Goal: Task Accomplishment & Management: Understand process/instructions

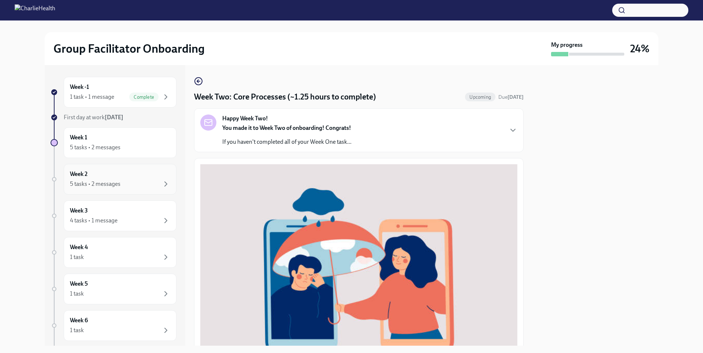
click at [152, 180] on div "5 tasks • 2 messages" at bounding box center [120, 184] width 100 height 9
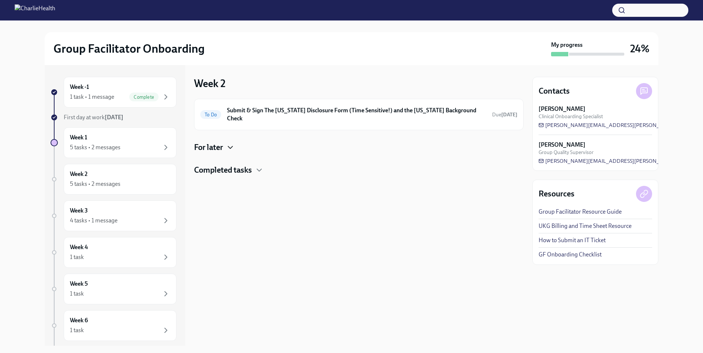
click at [232, 143] on icon "button" at bounding box center [230, 147] width 9 height 9
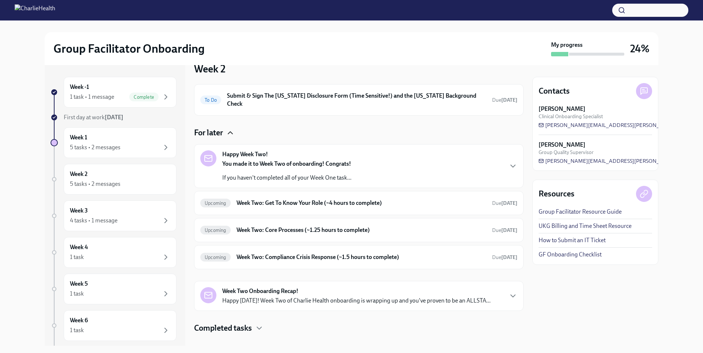
scroll to position [19, 0]
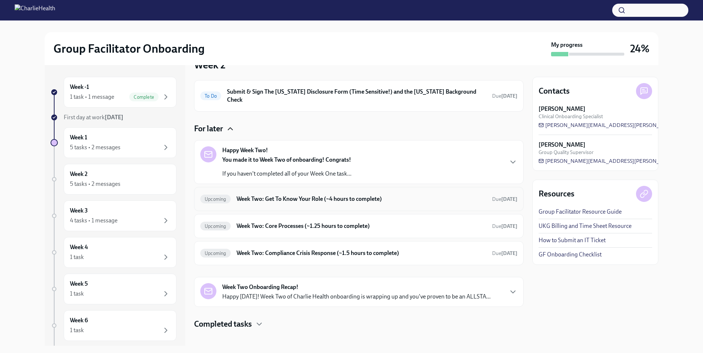
click at [284, 198] on div "Upcoming Week Two: Get To Know Your Role (~4 hours to complete) Due [DATE]" at bounding box center [358, 199] width 329 height 24
click at [289, 195] on h6 "Week Two: Get To Know Your Role (~4 hours to complete)" at bounding box center [361, 199] width 250 height 8
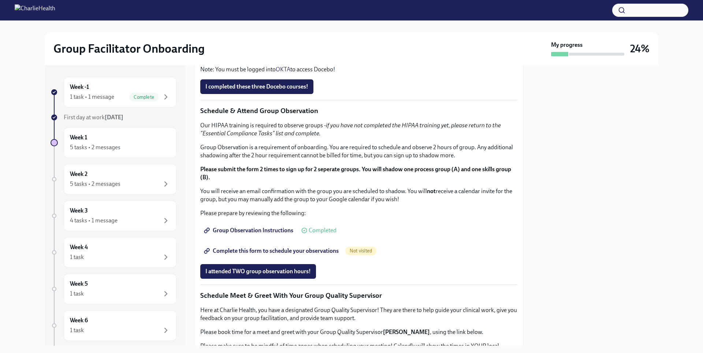
scroll to position [296, 0]
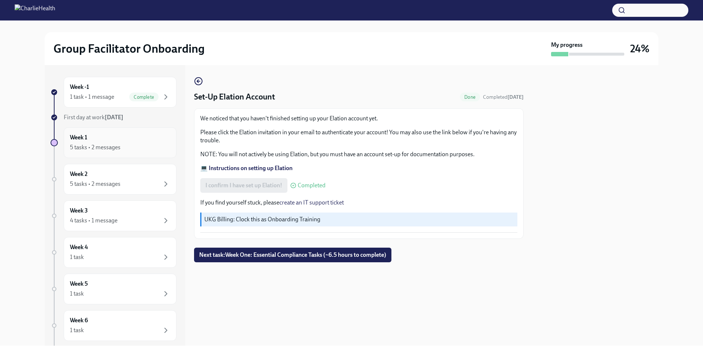
click at [132, 149] on div "5 tasks • 2 messages" at bounding box center [120, 147] width 100 height 9
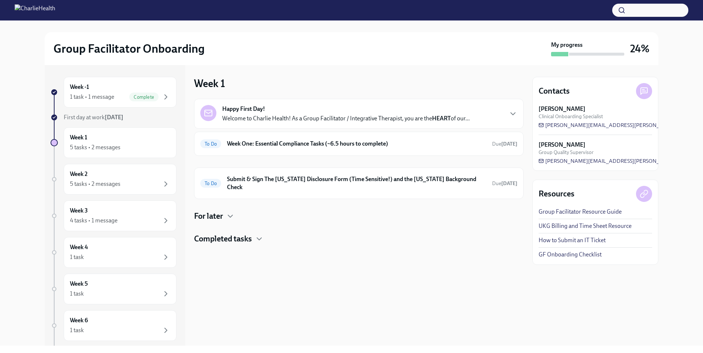
click at [283, 158] on div "Happy First Day! Welcome to Charlie Health! As a Group Facilitator / Integrativ…" at bounding box center [358, 149] width 329 height 100
click at [283, 149] on div "To Do Week One: Essential Compliance Tasks (~6.5 hours to complete) Due [DATE]" at bounding box center [358, 144] width 317 height 12
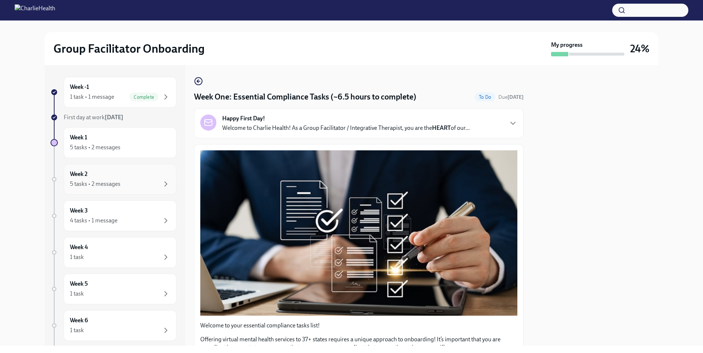
click at [126, 183] on div "5 tasks • 2 messages" at bounding box center [120, 184] width 100 height 9
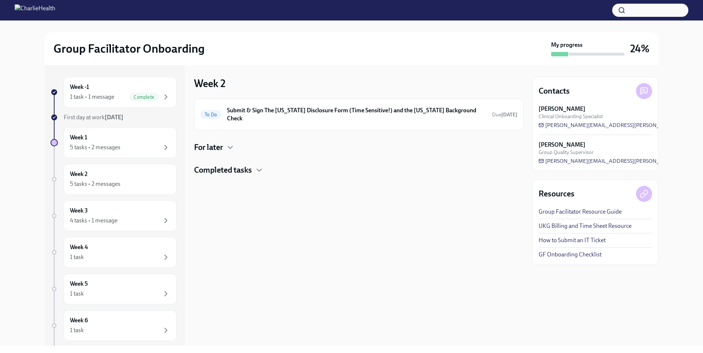
click at [216, 145] on h4 "For later" at bounding box center [208, 147] width 29 height 11
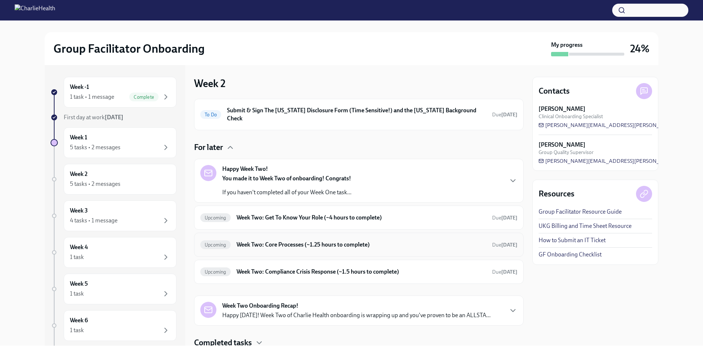
click at [296, 241] on h6 "Week Two: Core Processes (~1.25 hours to complete)" at bounding box center [361, 245] width 250 height 8
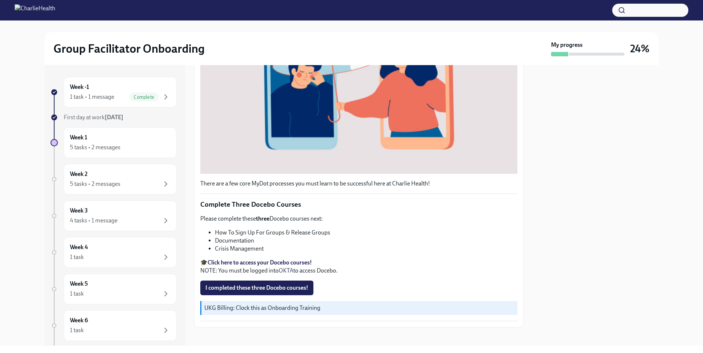
scroll to position [204, 0]
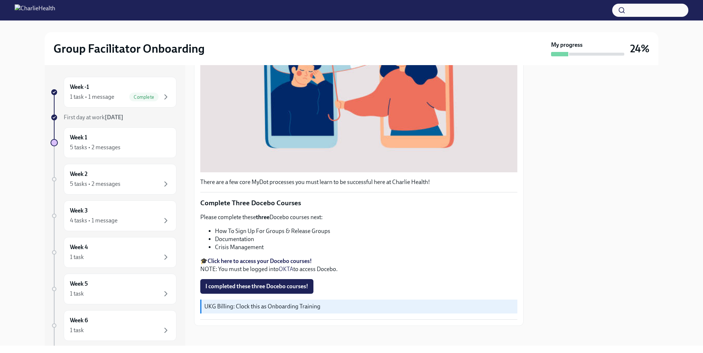
click at [524, 72] on div "Week -1 1 task • 1 message Complete First day at work [DATE] Week 1 5 tasks • 2…" at bounding box center [351, 205] width 613 height 281
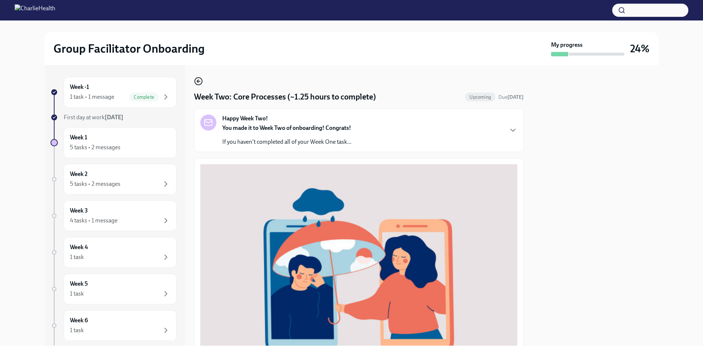
click at [195, 78] on icon "button" at bounding box center [198, 81] width 9 height 9
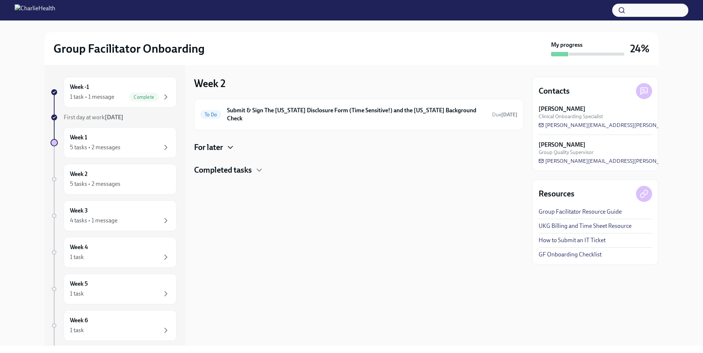
click at [235, 143] on icon "button" at bounding box center [230, 147] width 9 height 9
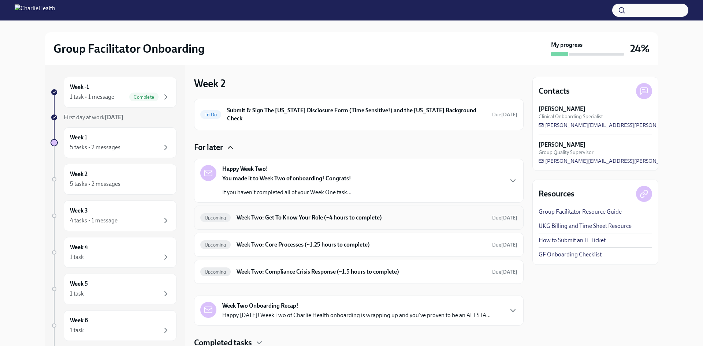
click at [285, 214] on h6 "Week Two: Get To Know Your Role (~4 hours to complete)" at bounding box center [361, 218] width 250 height 8
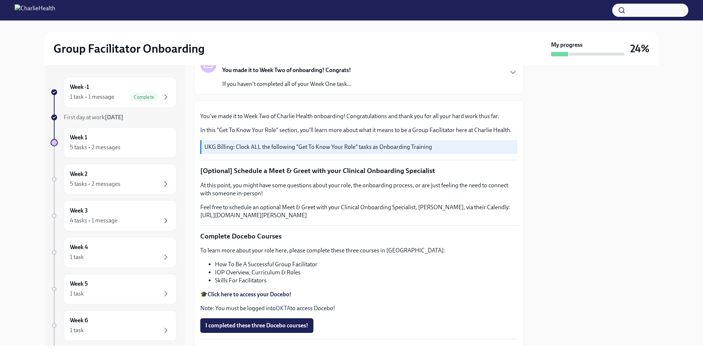
scroll to position [49, 0]
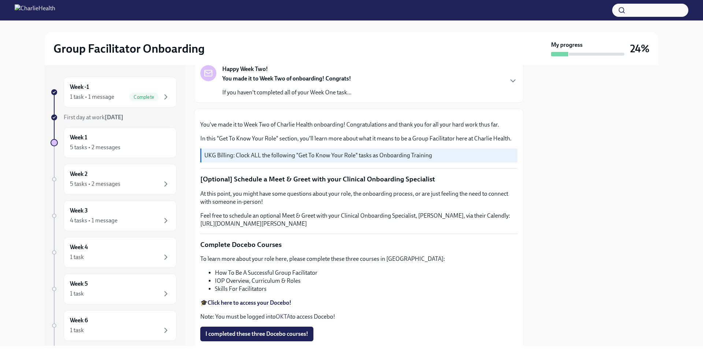
click at [518, 75] on div "Happy Week Two! You made it to Week Two of onboarding! Congrats! If you haven't…" at bounding box center [358, 81] width 329 height 44
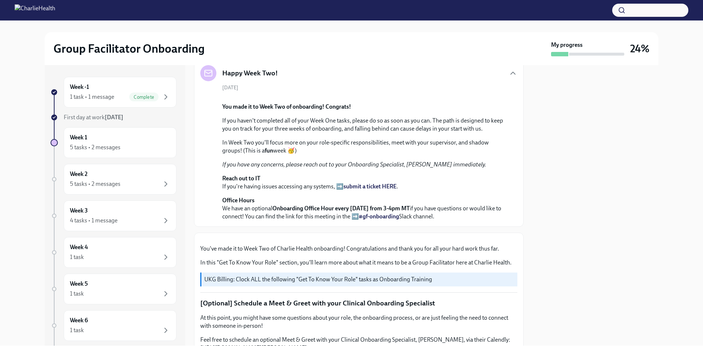
click at [518, 74] on div "Happy Week Two! [DATE] You made it to Week Two of onboarding! Congrats! If you …" at bounding box center [358, 143] width 329 height 168
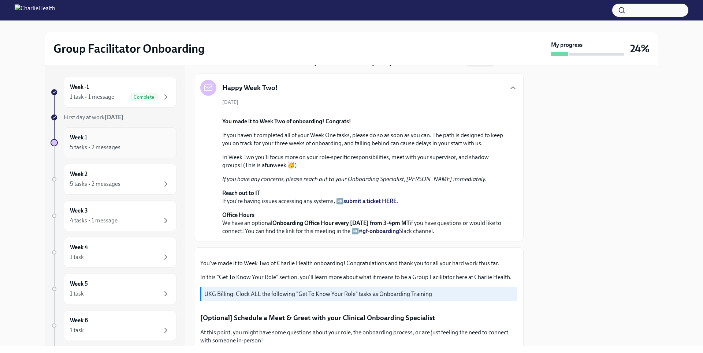
click at [121, 152] on div "5 tasks • 2 messages" at bounding box center [120, 147] width 100 height 9
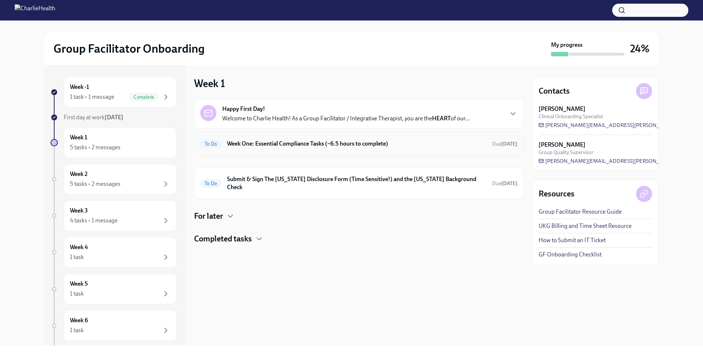
click at [308, 148] on h6 "Week One: Essential Compliance Tasks (~6.5 hours to complete)" at bounding box center [356, 144] width 259 height 8
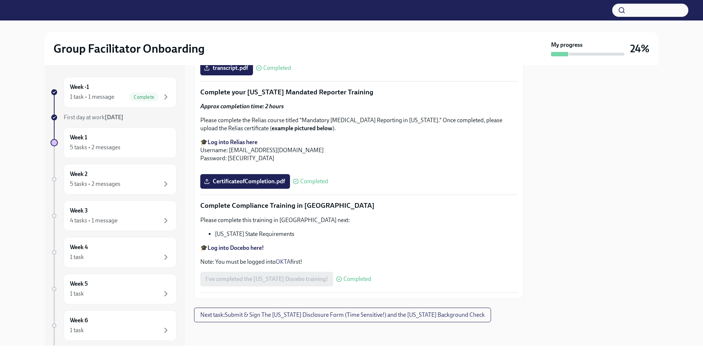
scroll to position [1581, 0]
click at [433, 311] on button "Next task : Submit & Sign The [US_STATE] Disclosure Form (Time Sensitive!) and …" at bounding box center [342, 315] width 297 height 15
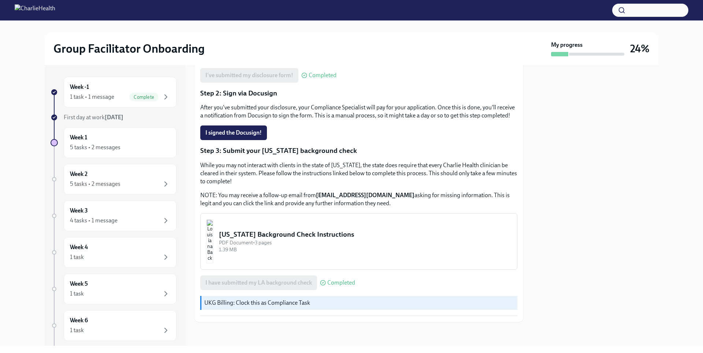
scroll to position [157, 0]
click at [153, 143] on div "5 tasks • 2 messages" at bounding box center [120, 147] width 100 height 9
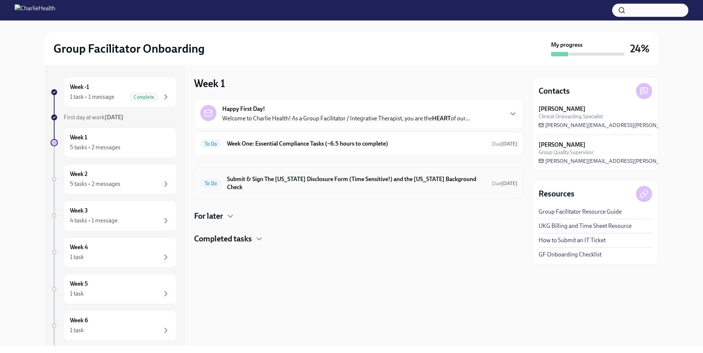
click at [281, 186] on div "To Do Submit & Sign The [US_STATE] Disclosure Form (Time Sensitive!) and the [U…" at bounding box center [358, 183] width 329 height 31
click at [205, 214] on div "Happy First Day! Welcome to Charlie Health! As a Group Facilitator / Integrativ…" at bounding box center [358, 172] width 329 height 146
click at [217, 211] on h4 "For later" at bounding box center [208, 216] width 29 height 11
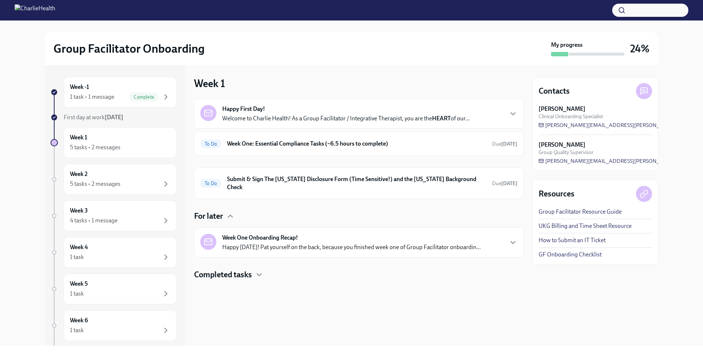
click at [237, 269] on h4 "Completed tasks" at bounding box center [223, 274] width 58 height 11
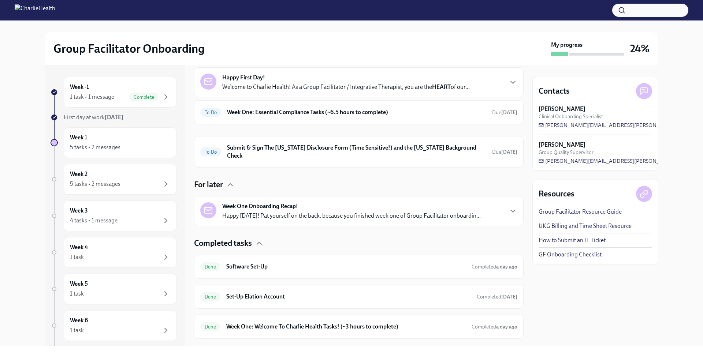
scroll to position [41, 0]
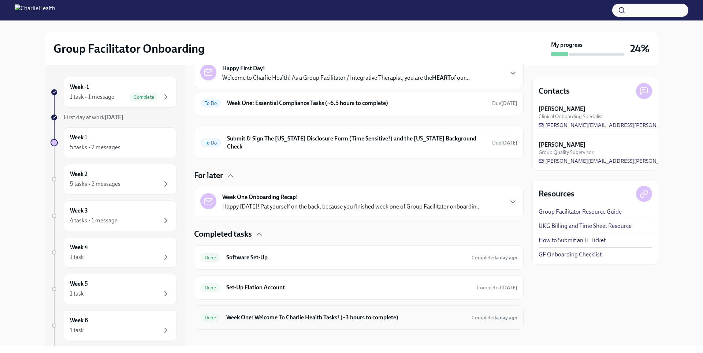
click at [380, 312] on div "Done Week One: Welcome To Charlie Health Tasks! (~3 hours to complete) Complete…" at bounding box center [358, 318] width 317 height 12
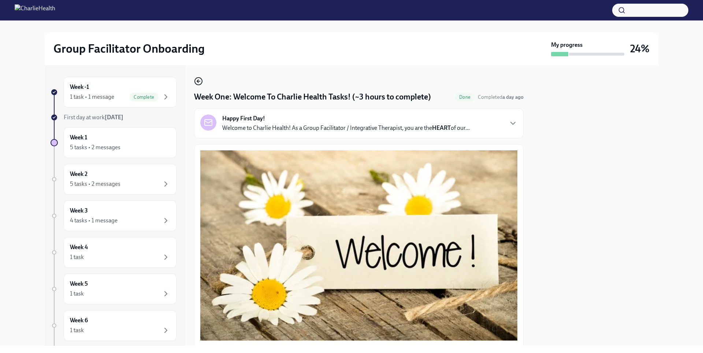
click at [198, 81] on icon "button" at bounding box center [197, 81] width 1 height 3
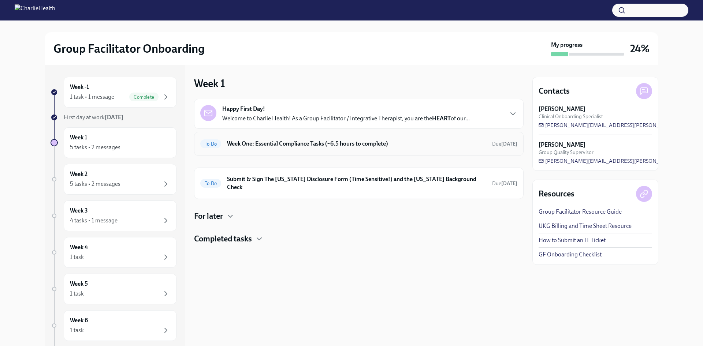
drag, startPoint x: 302, startPoint y: 152, endPoint x: 297, endPoint y: 143, distance: 9.9
click at [297, 143] on h6 "Week One: Essential Compliance Tasks (~6.5 hours to complete)" at bounding box center [356, 144] width 259 height 8
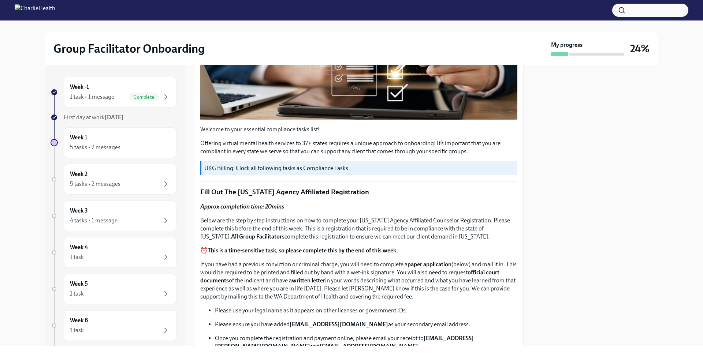
scroll to position [199, 0]
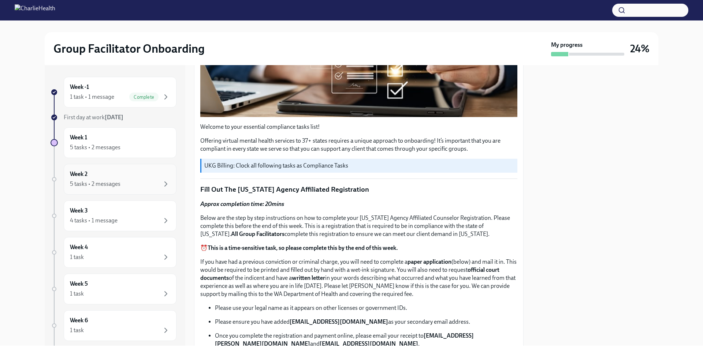
click at [148, 177] on div "Week 2 5 tasks • 2 messages" at bounding box center [120, 179] width 100 height 18
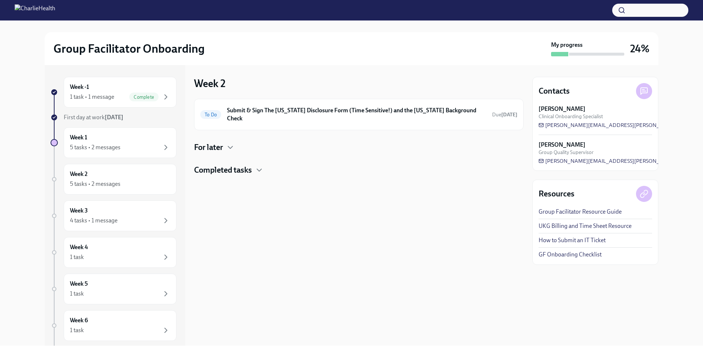
click at [220, 165] on h4 "Completed tasks" at bounding box center [223, 170] width 58 height 11
click at [280, 190] on h6 "Week Two: Core Compliance Tasks (~ 4 hours)" at bounding box center [348, 194] width 245 height 8
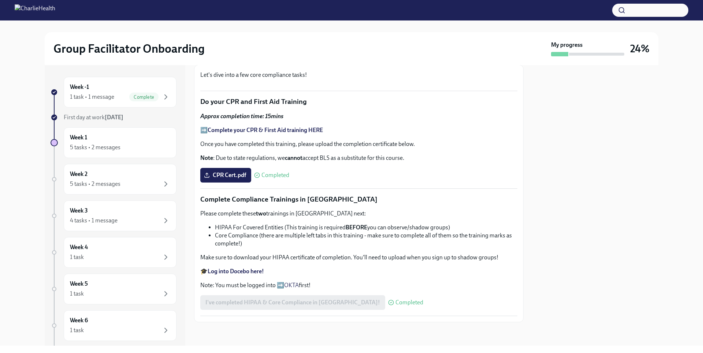
scroll to position [302, 0]
